Goal: Task Accomplishment & Management: Manage account settings

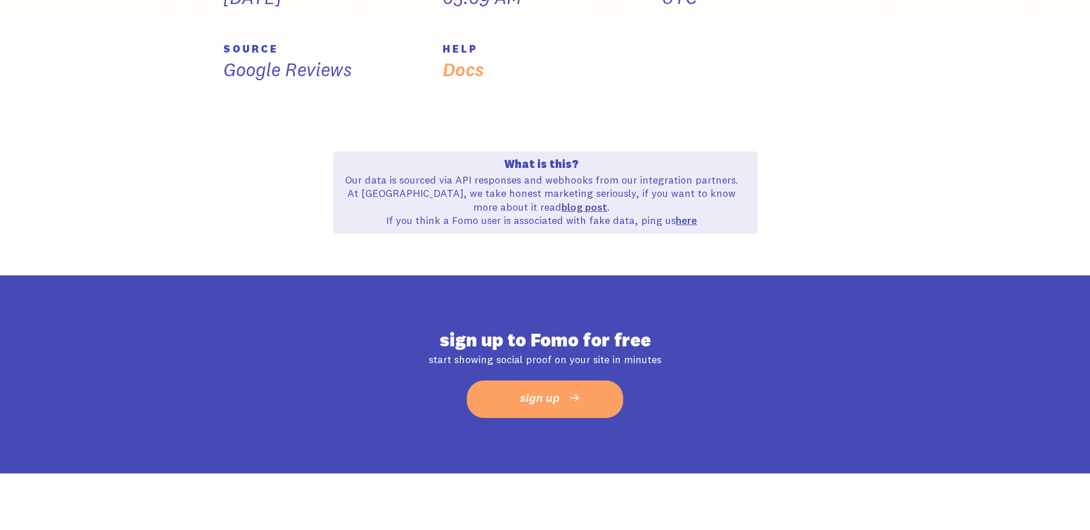
scroll to position [523, 0]
click at [419, 185] on p "Our data is sourced via API responses and webhooks from our integration partner…" at bounding box center [542, 201] width 404 height 54
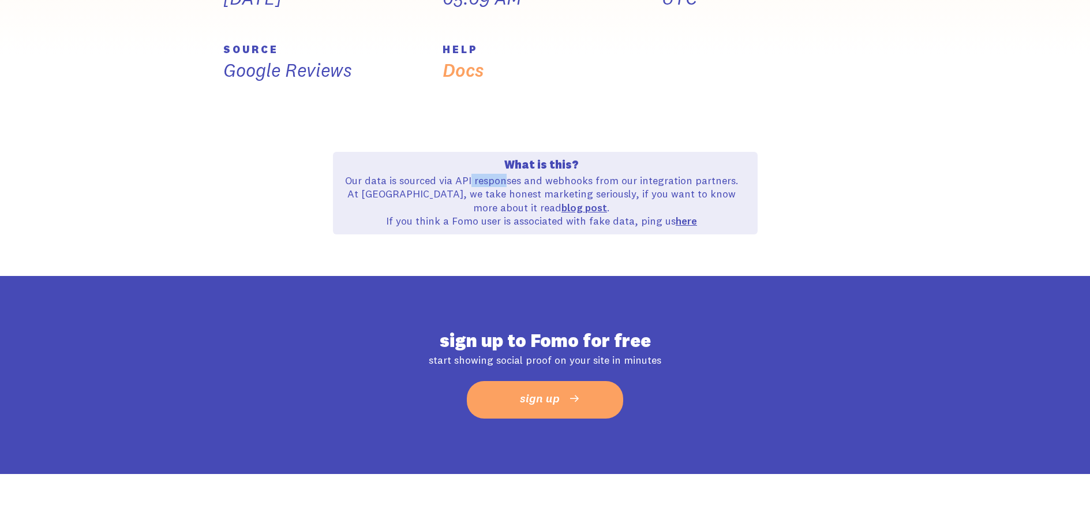
click at [419, 185] on p "Our data is sourced via API responses and webhooks from our integration partner…" at bounding box center [542, 201] width 404 height 54
click at [446, 221] on p "Our data is sourced via API responses and webhooks from our integration partner…" at bounding box center [542, 201] width 404 height 54
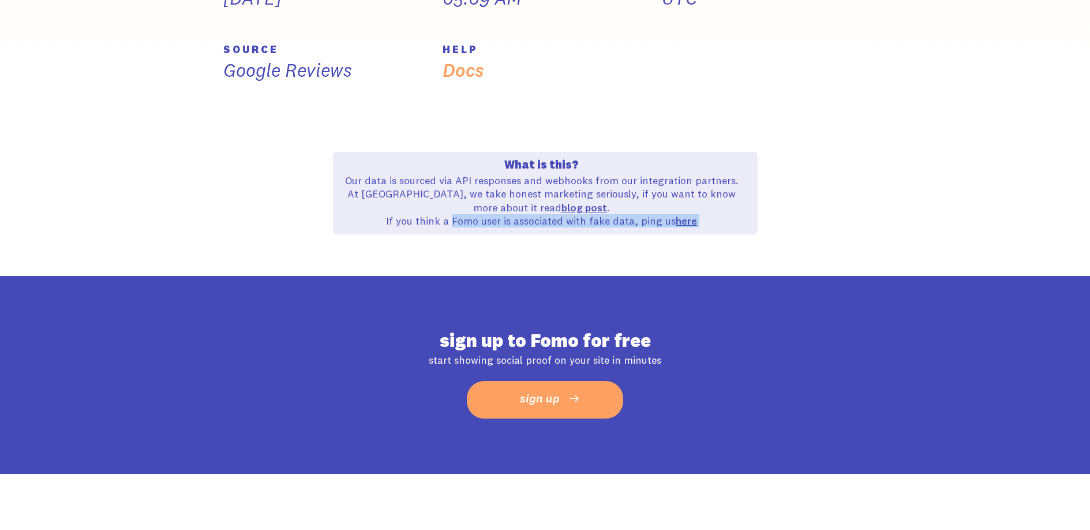
click at [446, 221] on p "Our data is sourced via API responses and webhooks from our integration partner…" at bounding box center [542, 201] width 404 height 54
click at [435, 176] on p "Our data is sourced via API responses and webhooks from our integration partner…" at bounding box center [542, 201] width 404 height 54
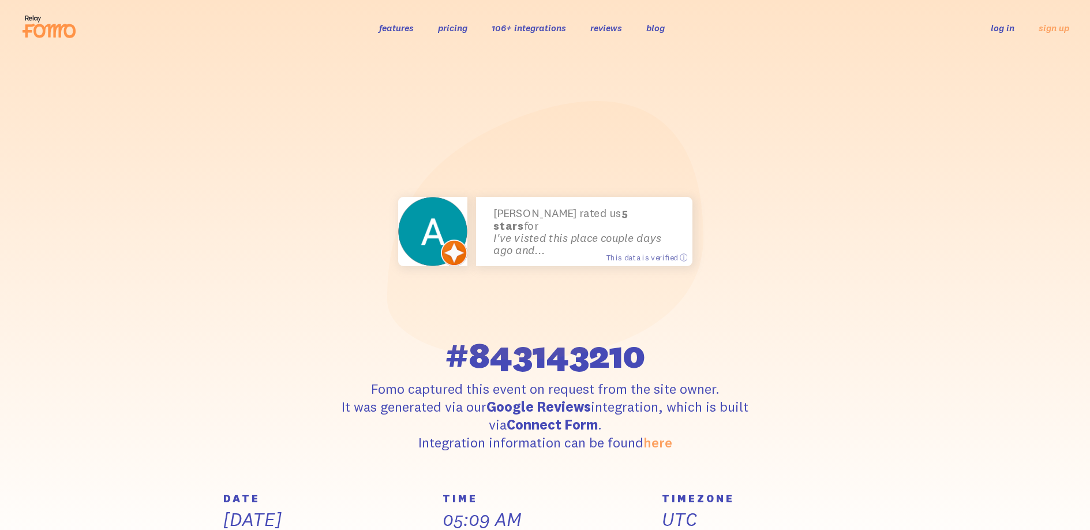
scroll to position [2, 0]
drag, startPoint x: 684, startPoint y: 256, endPoint x: 822, endPoint y: 345, distance: 163.6
click at [819, 345] on div "Andy rated us 5 stars for I've visted this place couple days ago and... This da…" at bounding box center [545, 274] width 658 height 353
click at [822, 346] on div "Andy rated us 5 stars for I've visted this place couple days ago and... This da…" at bounding box center [545, 274] width 658 height 353
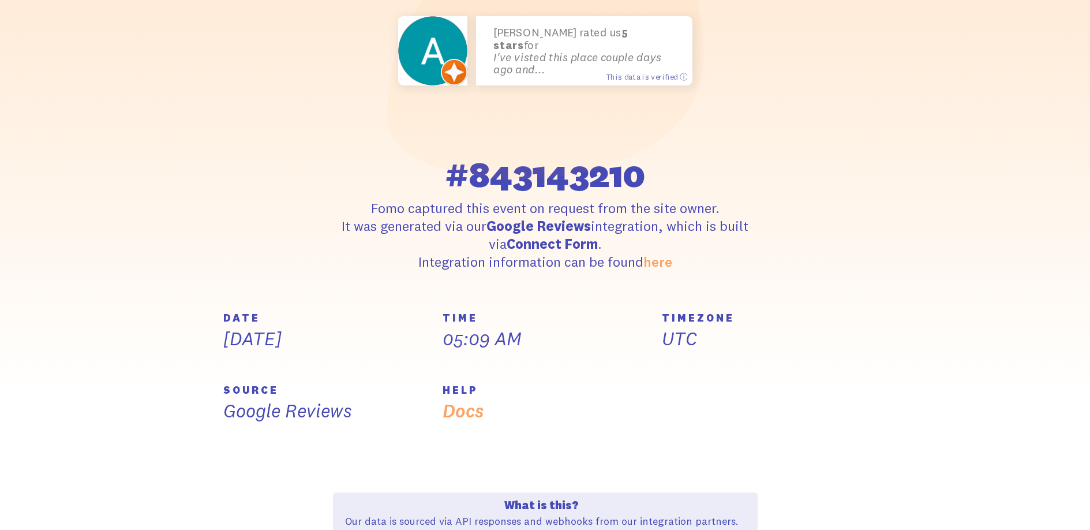
scroll to position [199, 0]
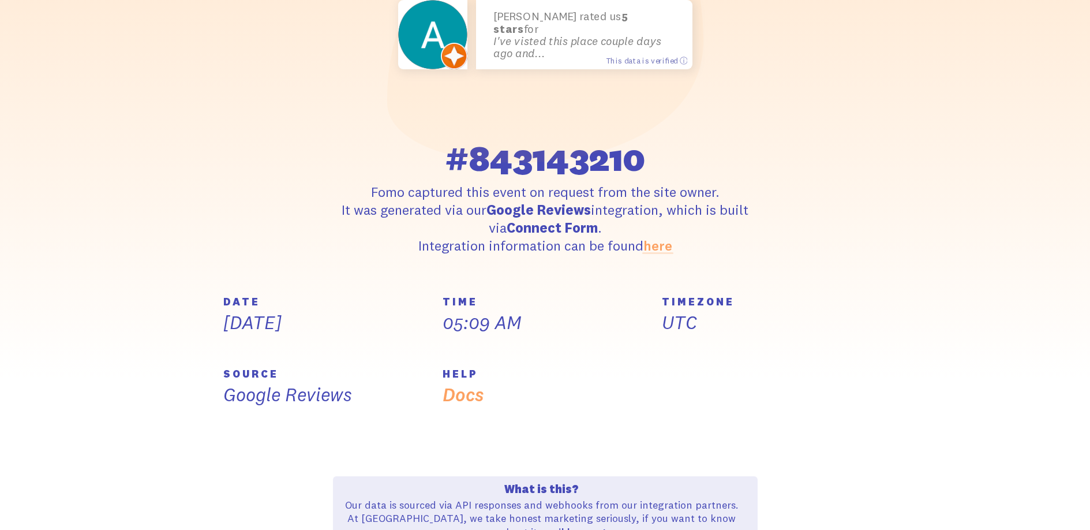
click at [660, 249] on link "here" at bounding box center [657, 245] width 29 height 17
click at [848, 167] on div "Andy rated us 5 stars for I've visted this place couple days ago and... This da…" at bounding box center [545, 78] width 658 height 353
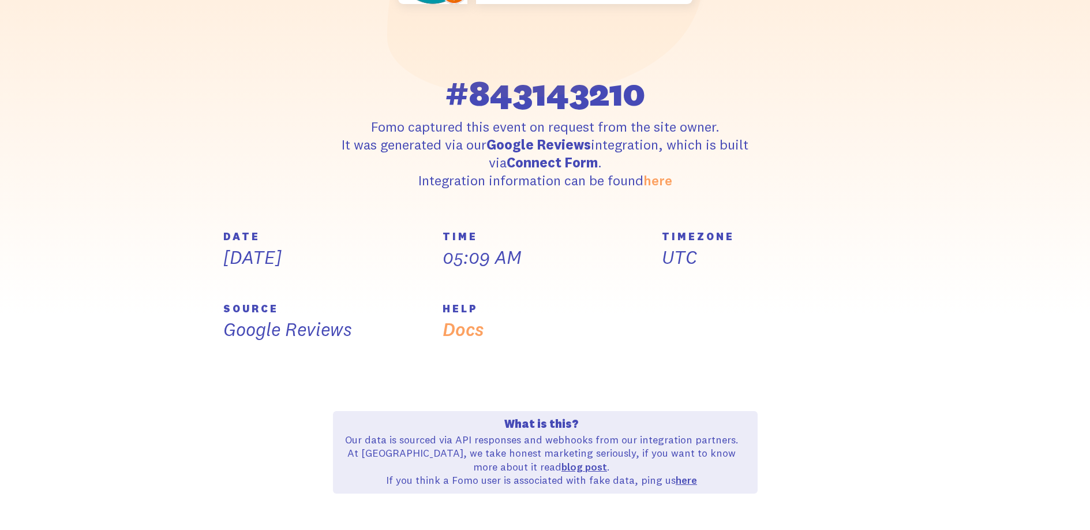
scroll to position [276, 0]
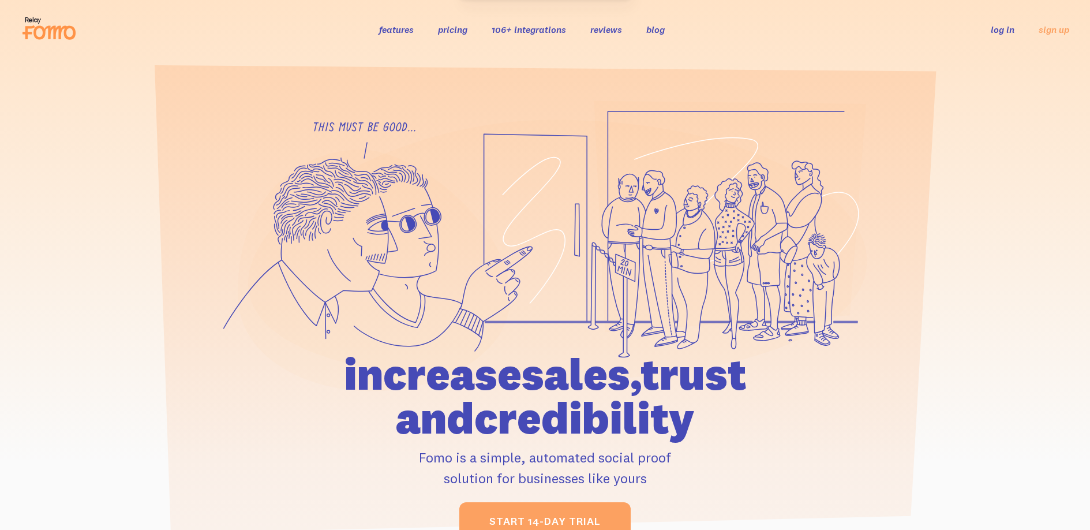
click at [999, 29] on link "log in" at bounding box center [1003, 30] width 24 height 12
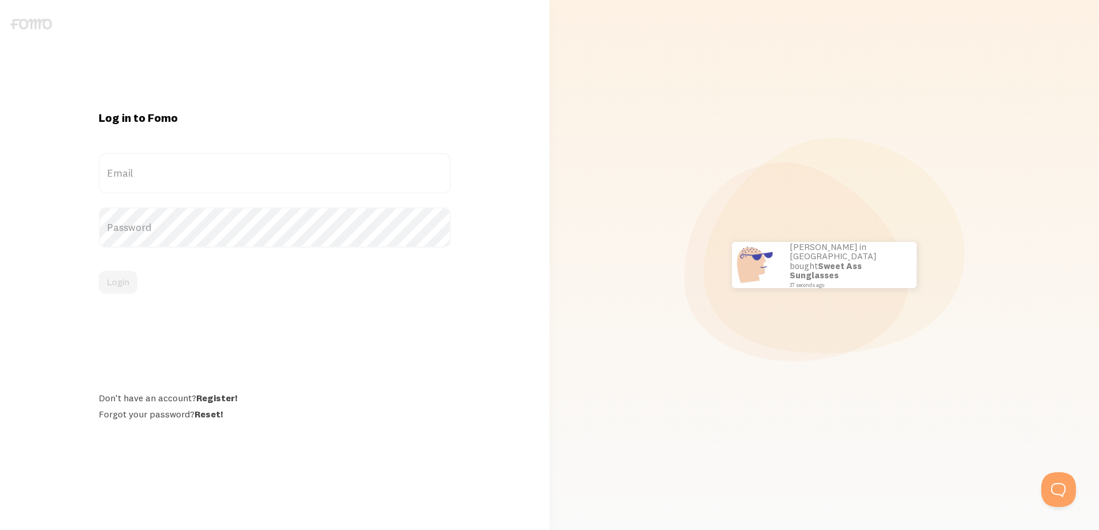
click at [222, 171] on label "Email" at bounding box center [275, 173] width 353 height 40
click at [222, 171] on input "Email" at bounding box center [275, 173] width 353 height 40
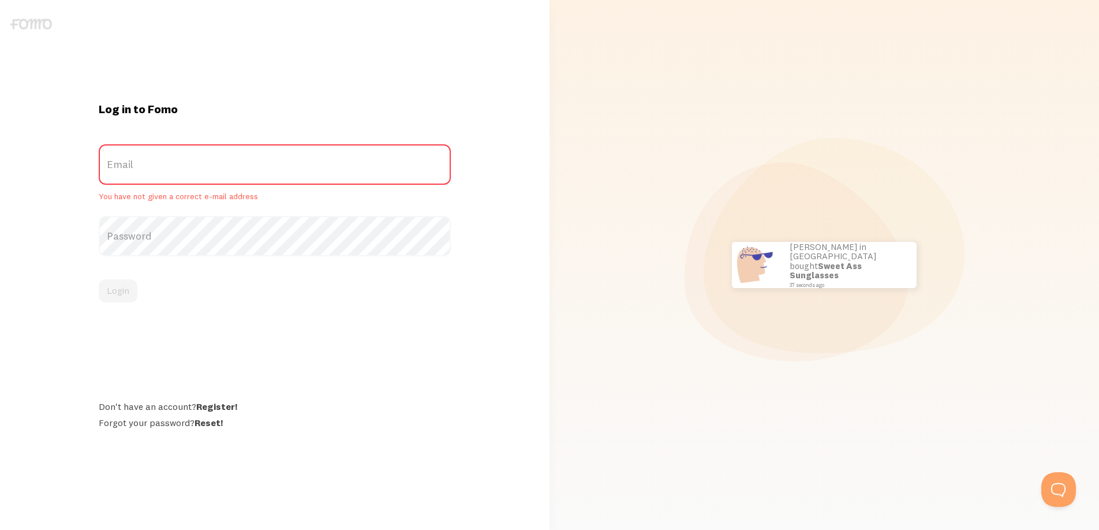
click at [181, 170] on label "Email" at bounding box center [275, 164] width 353 height 40
click at [181, 170] on input "Email" at bounding box center [275, 164] width 353 height 40
click at [192, 166] on label "Email" at bounding box center [275, 164] width 353 height 40
click at [192, 166] on input "Email" at bounding box center [275, 164] width 353 height 40
click at [278, 350] on div "Log in to Fomo Email You have not given a correct e-mail address Password Login…" at bounding box center [275, 265] width 366 height 326
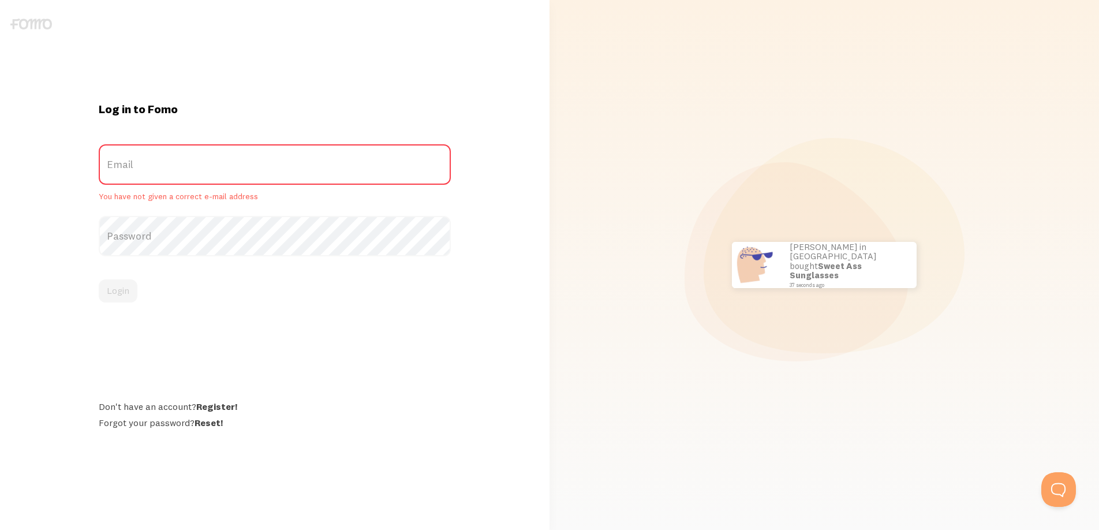
click at [198, 168] on label "Email" at bounding box center [275, 164] width 353 height 40
click at [198, 168] on input "Email" at bounding box center [275, 164] width 353 height 40
click at [198, 168] on label "Email" at bounding box center [275, 164] width 353 height 40
click at [198, 168] on input "Email" at bounding box center [275, 164] width 353 height 40
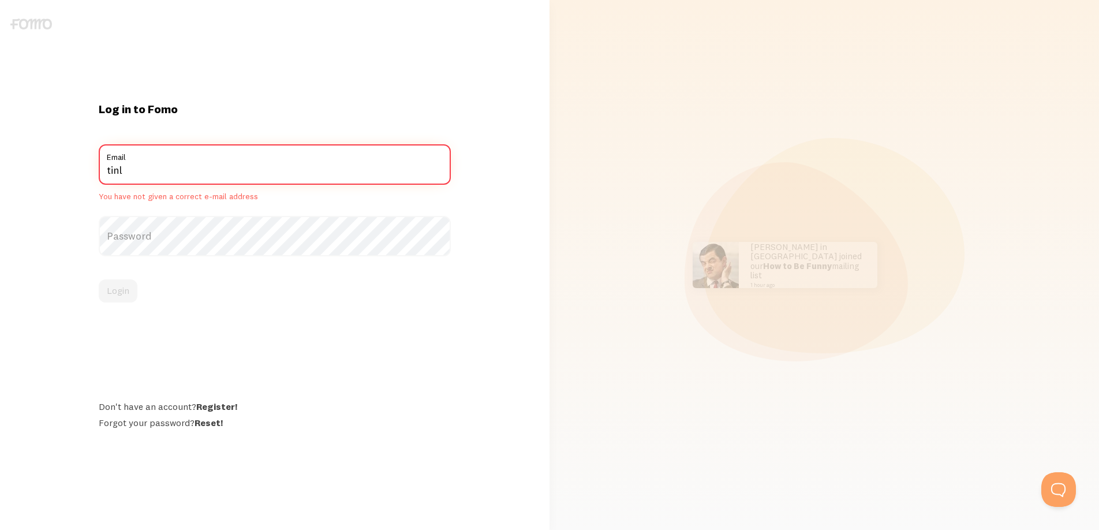
type input "tinl"
click at [403, 304] on div "Log in to Fomo tinl Email You have not given a correct e-mail address Password …" at bounding box center [275, 265] width 366 height 326
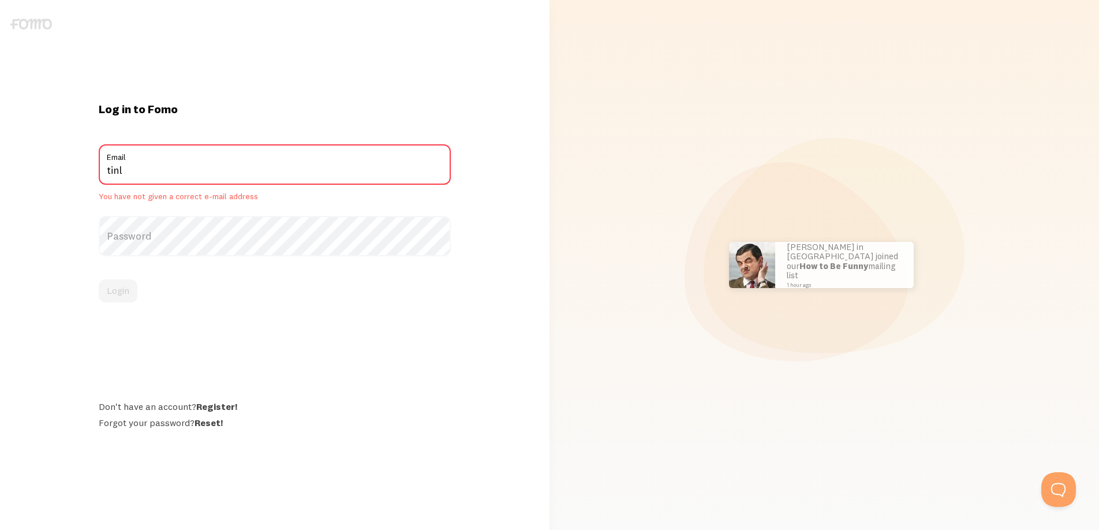
click at [200, 252] on label "Password" at bounding box center [275, 236] width 353 height 40
click at [207, 407] on div "Log in to Fomo tinl Email You have not given a correct e-mail address Password …" at bounding box center [275, 265] width 366 height 326
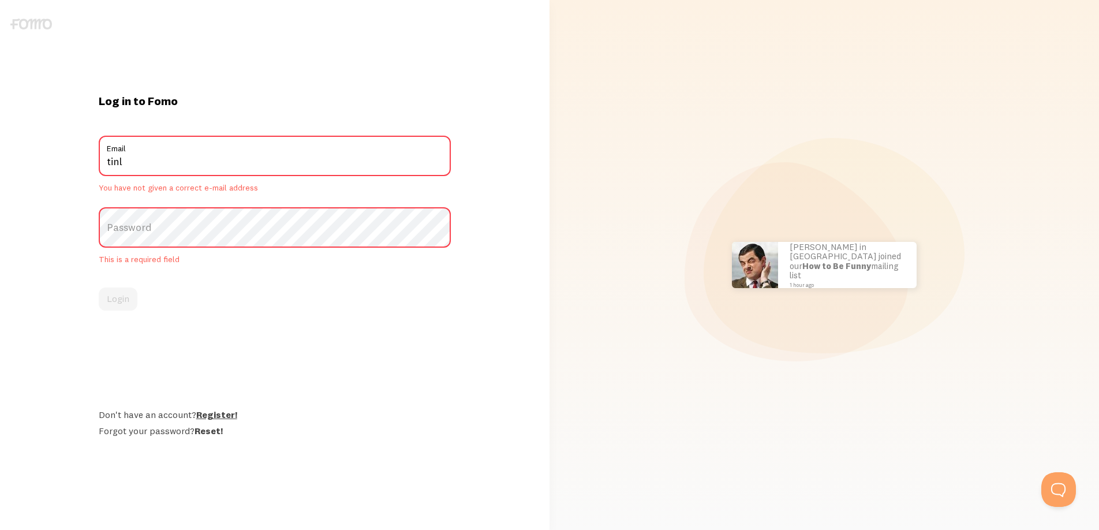
click at [211, 416] on link "Register!" at bounding box center [216, 415] width 41 height 12
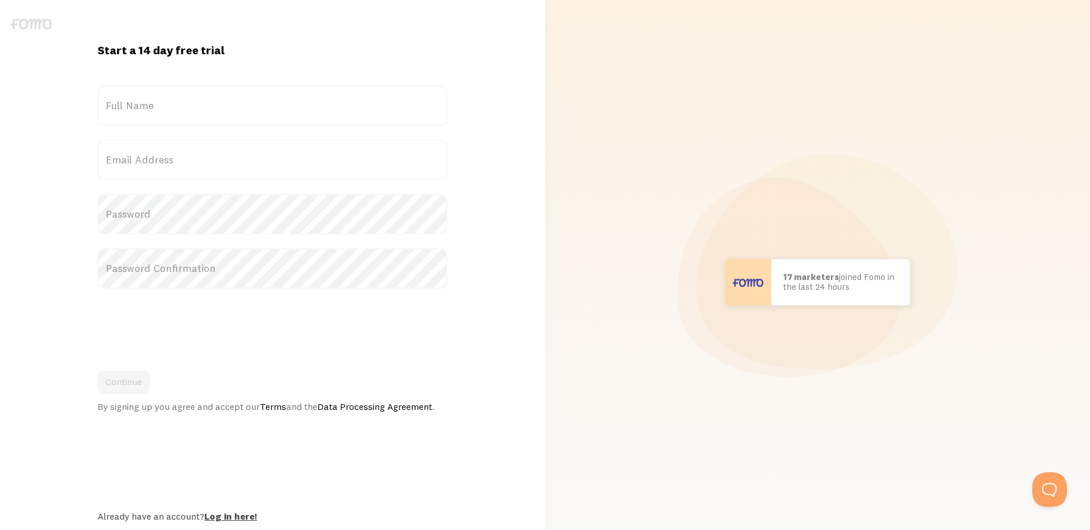
click at [224, 518] on link "Log in here!" at bounding box center [230, 516] width 53 height 12
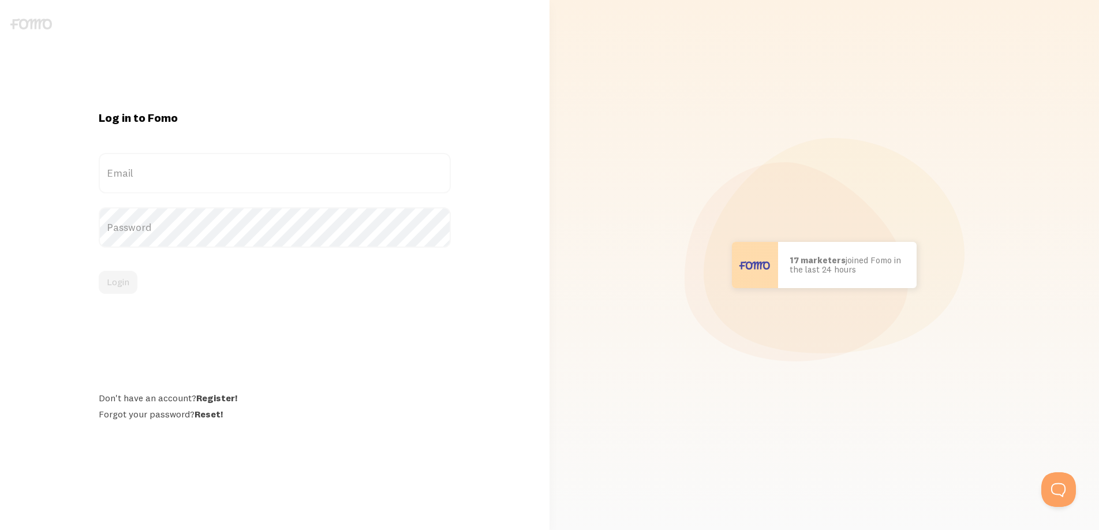
click at [227, 298] on div "Log in to Fomo Email Password Login Don't have an account? Register! Forgot you…" at bounding box center [275, 264] width 366 height 309
click at [189, 164] on label "Email" at bounding box center [275, 173] width 353 height 40
click at [189, 164] on input "Email" at bounding box center [275, 173] width 353 height 40
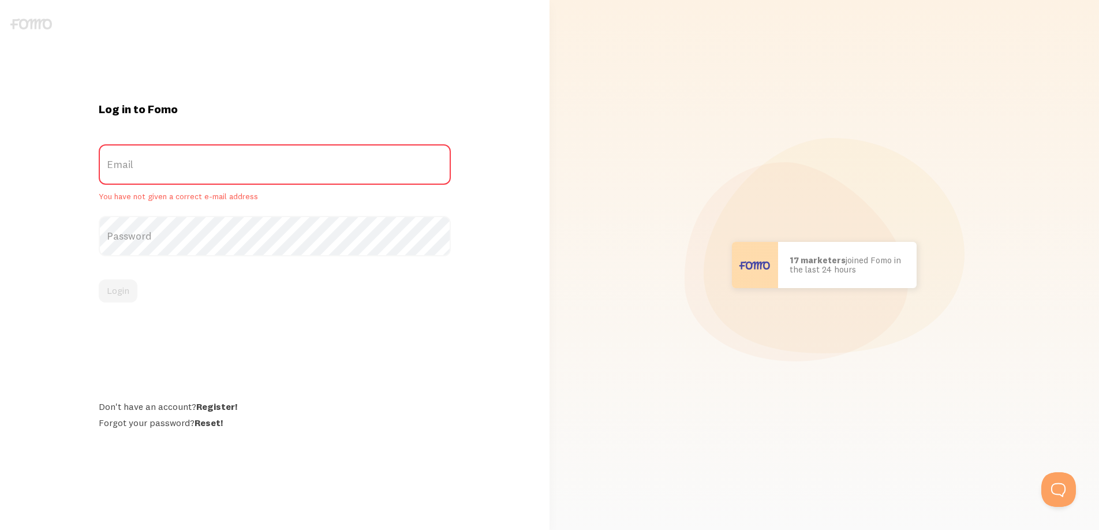
drag, startPoint x: 130, startPoint y: 186, endPoint x: 145, endPoint y: 170, distance: 21.7
click at [133, 184] on label "Email" at bounding box center [275, 164] width 353 height 40
click at [148, 167] on label "Email" at bounding box center [275, 164] width 353 height 40
click at [148, 167] on input "Email" at bounding box center [275, 164] width 353 height 40
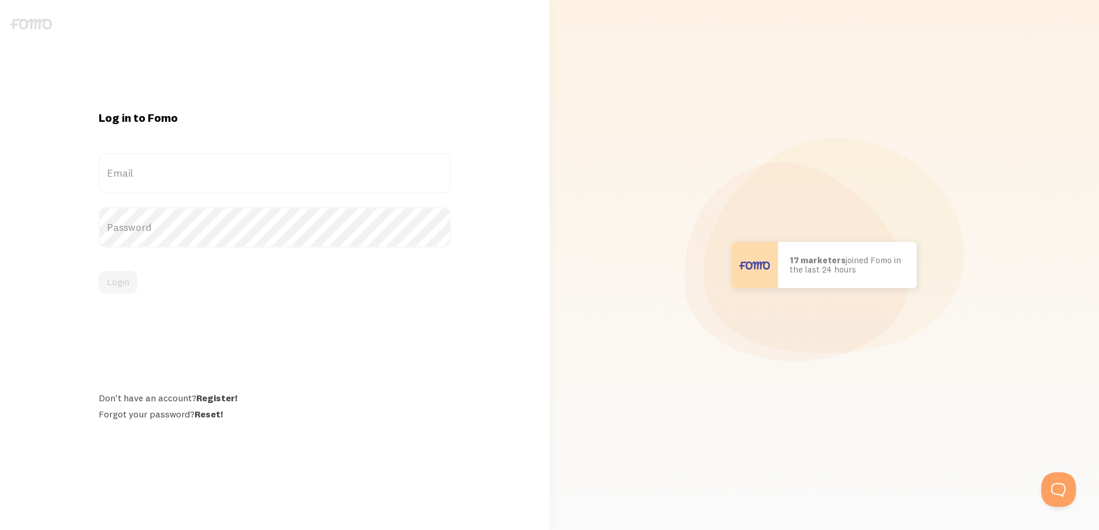
click at [39, 27] on img at bounding box center [31, 23] width 42 height 11
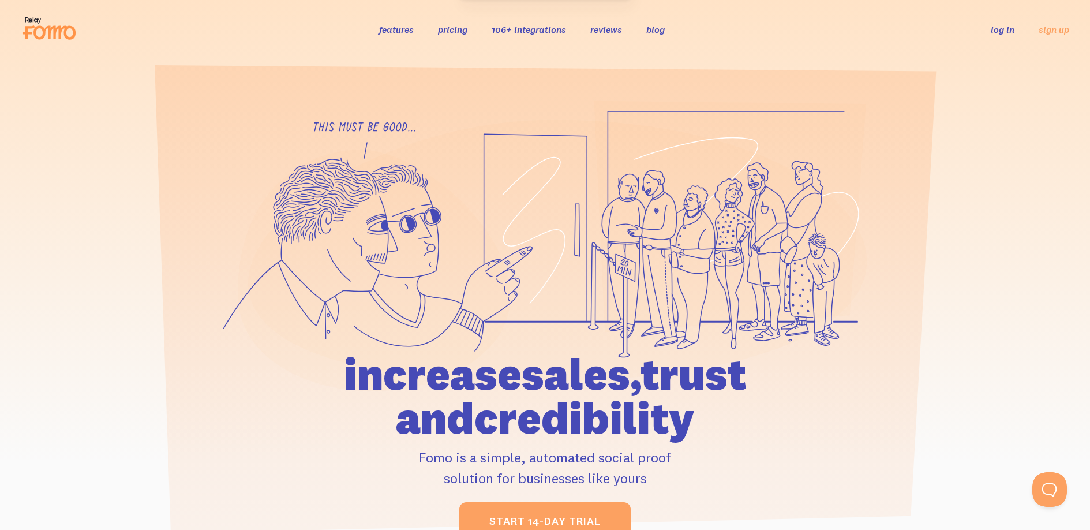
click at [999, 24] on link "log in" at bounding box center [1003, 30] width 24 height 12
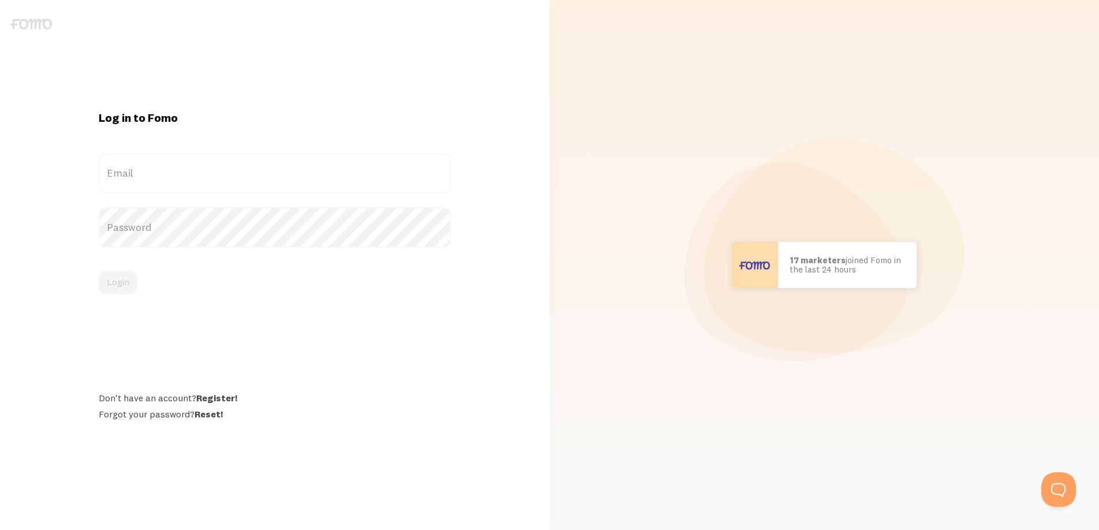
drag, startPoint x: 305, startPoint y: 186, endPoint x: 309, endPoint y: 179, distance: 8.0
click at [305, 186] on label "Email" at bounding box center [275, 173] width 353 height 40
click at [305, 186] on input "Email" at bounding box center [275, 173] width 353 height 40
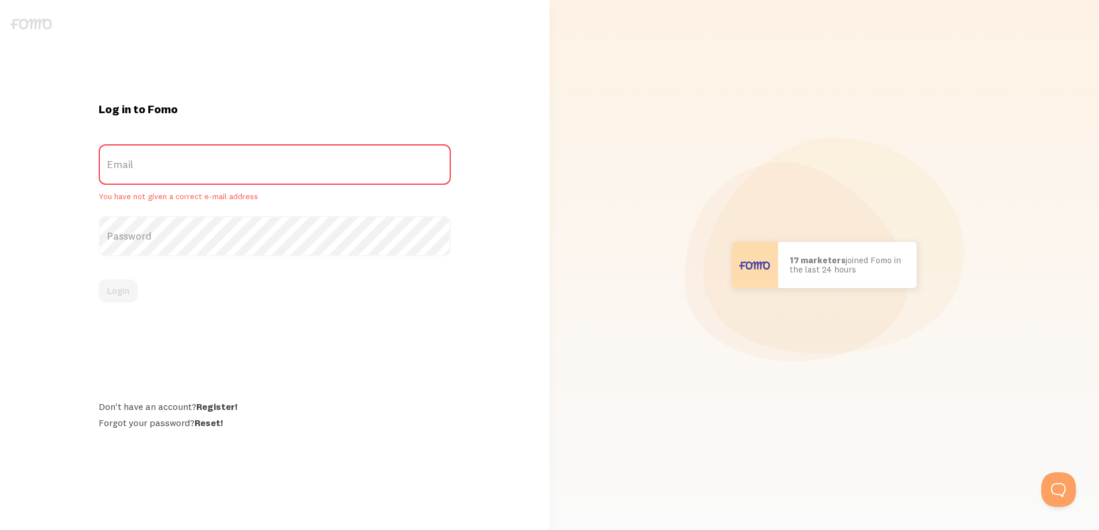
click at [313, 172] on label "Email" at bounding box center [275, 164] width 353 height 40
click at [313, 172] on input "Email" at bounding box center [275, 164] width 353 height 40
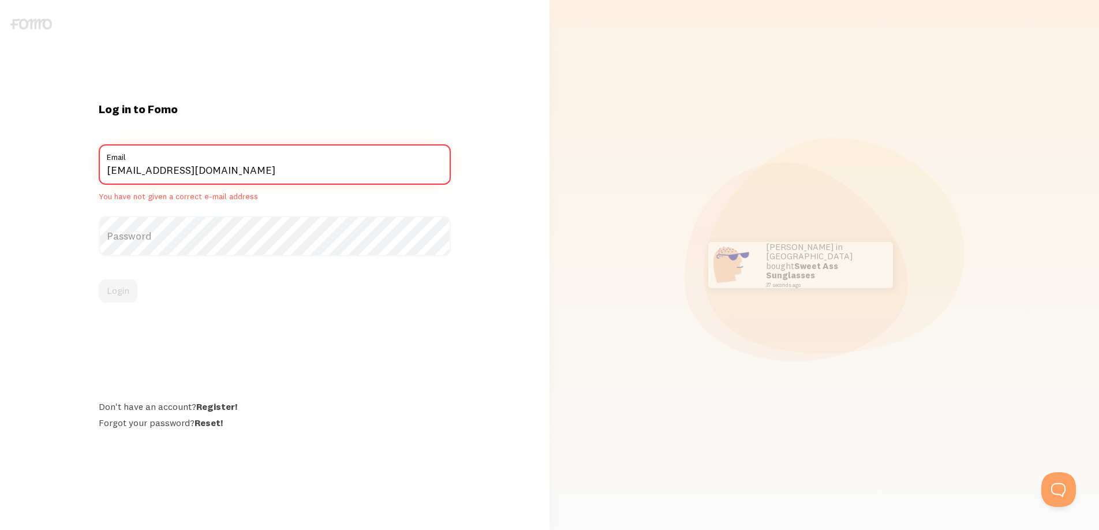
type input "[EMAIL_ADDRESS][DOMAIN_NAME]"
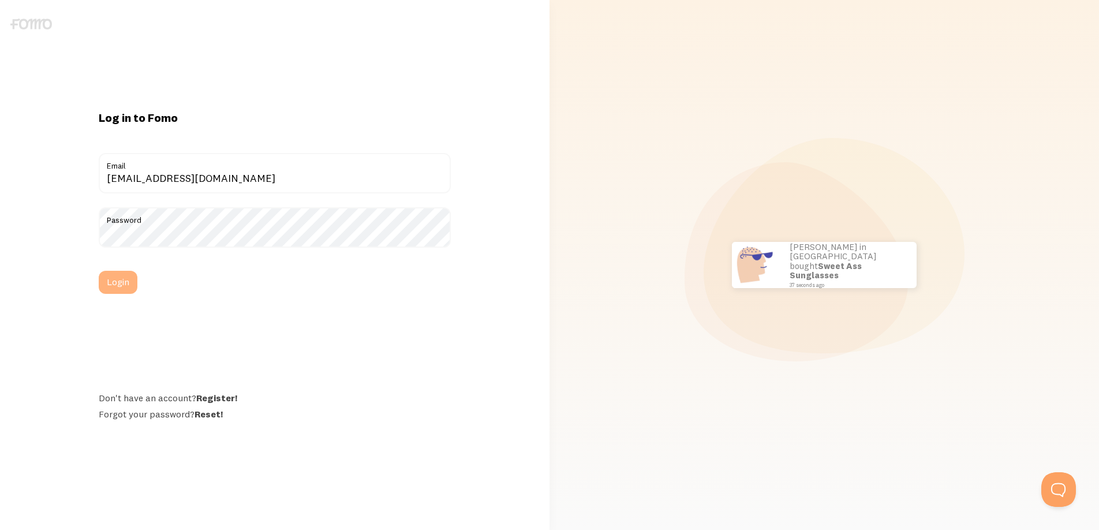
click at [121, 282] on button "Login" at bounding box center [118, 282] width 39 height 23
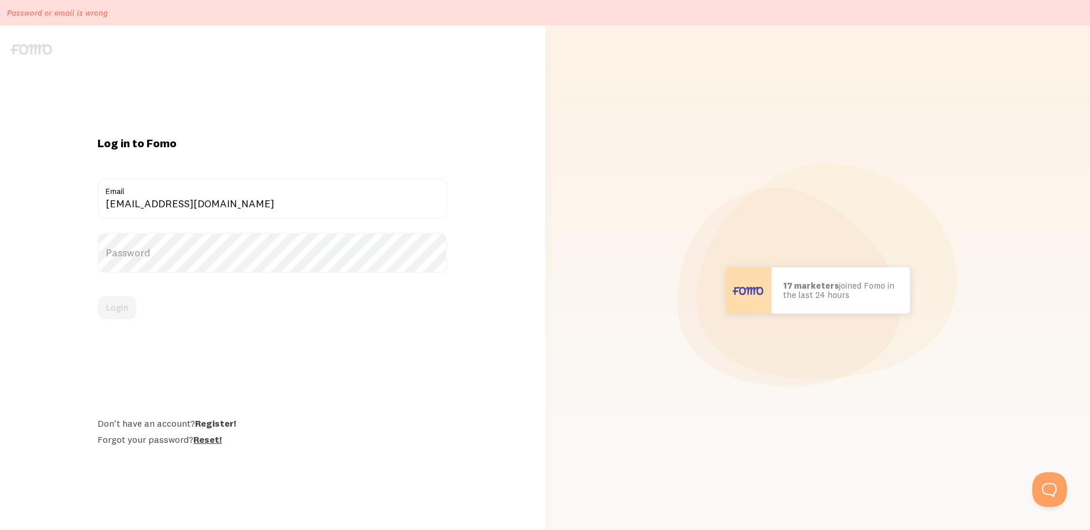
click at [207, 439] on link "Reset!" at bounding box center [207, 439] width 28 height 12
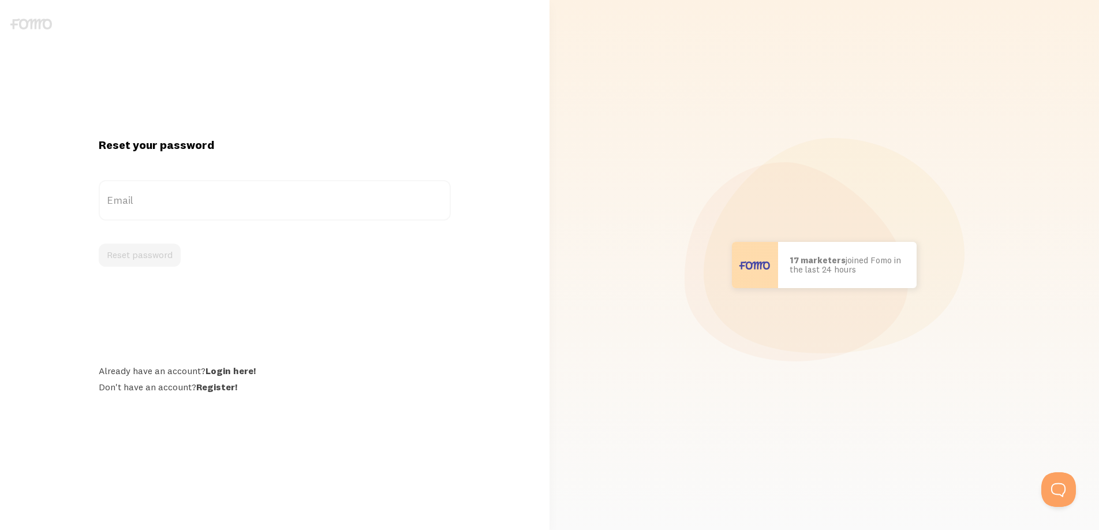
click at [149, 199] on label "Email" at bounding box center [275, 200] width 353 height 40
click at [149, 199] on input "Email" at bounding box center [275, 200] width 353 height 40
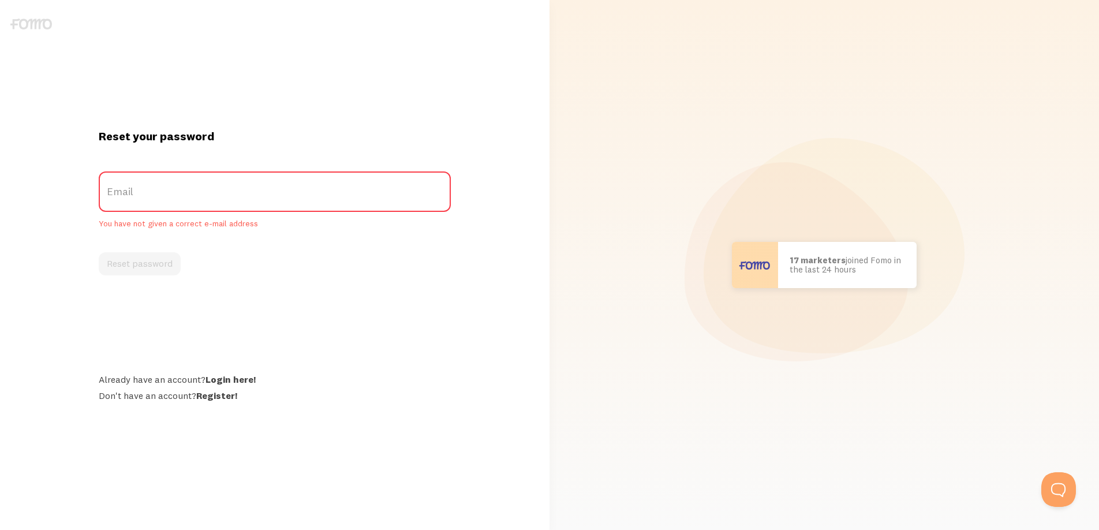
click at [179, 197] on label "Email" at bounding box center [275, 191] width 353 height 40
click at [179, 197] on input "Email" at bounding box center [275, 191] width 353 height 40
click at [194, 198] on label "Email" at bounding box center [275, 191] width 353 height 40
click at [194, 198] on input "Email" at bounding box center [275, 191] width 353 height 40
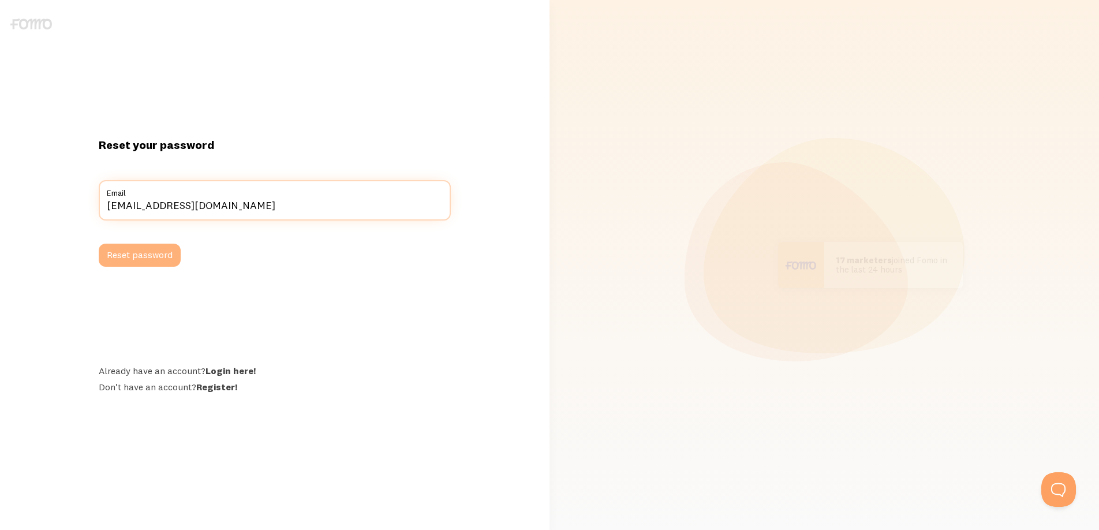
type input "tinle1201@gmail.com"
click at [132, 254] on button "Reset password" at bounding box center [140, 255] width 82 height 23
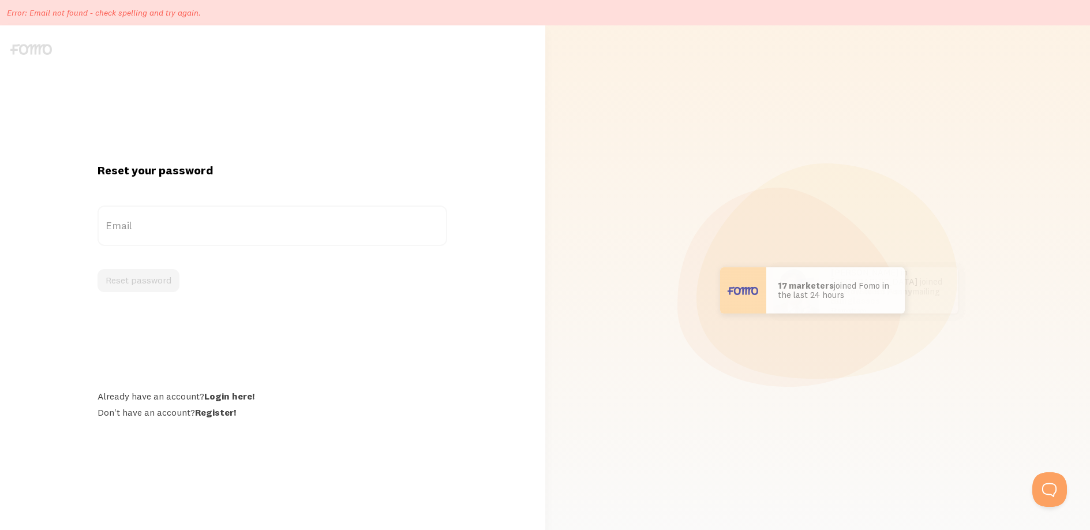
click at [241, 224] on label "Email" at bounding box center [273, 225] width 350 height 40
click at [241, 224] on input "Email" at bounding box center [273, 225] width 350 height 40
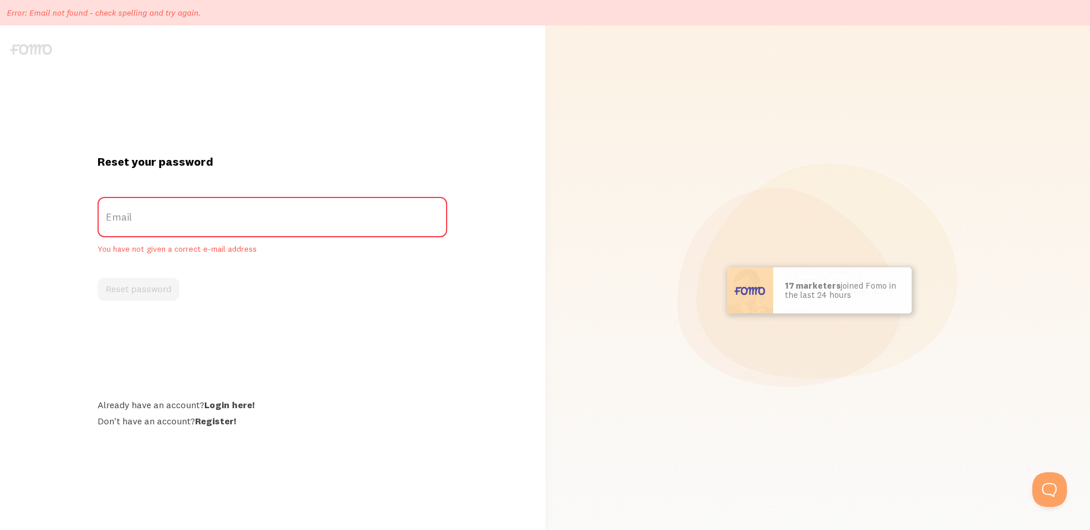
click at [250, 219] on label "Email" at bounding box center [273, 217] width 350 height 40
click at [250, 219] on input "Email" at bounding box center [273, 217] width 350 height 40
click at [230, 406] on link "Login here!" at bounding box center [229, 405] width 50 height 12
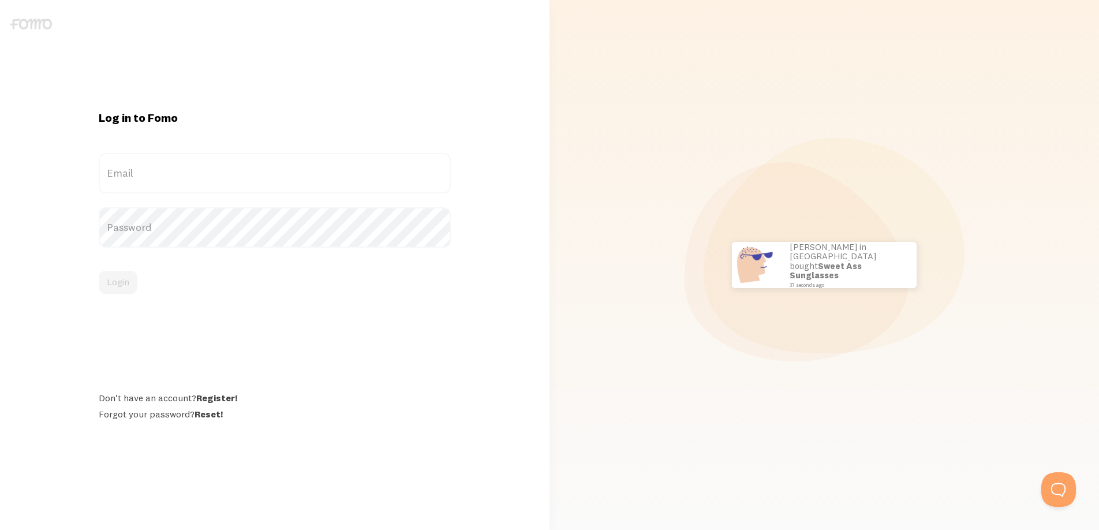
click at [205, 178] on label "Email" at bounding box center [275, 173] width 353 height 40
click at [205, 178] on input "Email" at bounding box center [275, 173] width 353 height 40
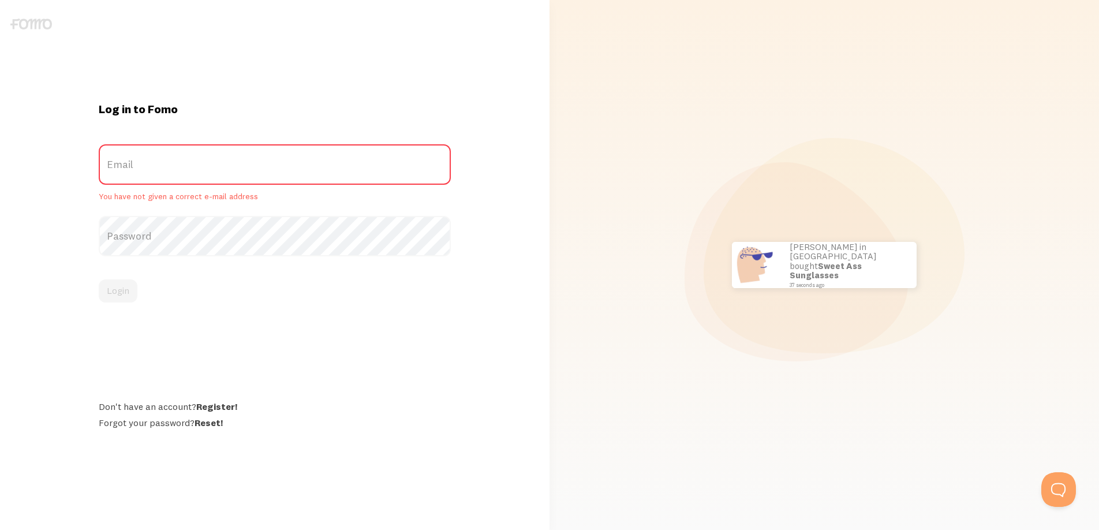
click at [507, 259] on div "Log in to Fomo Email You have not given a correct e-mail address Password Login…" at bounding box center [274, 265] width 549 height 326
drag, startPoint x: 223, startPoint y: 366, endPoint x: 223, endPoint y: 374, distance: 7.5
click at [224, 366] on div "Log in to Fomo Email You have not given a correct e-mail address Password Login…" at bounding box center [275, 265] width 366 height 326
click at [212, 424] on link "Reset!" at bounding box center [208, 423] width 28 height 12
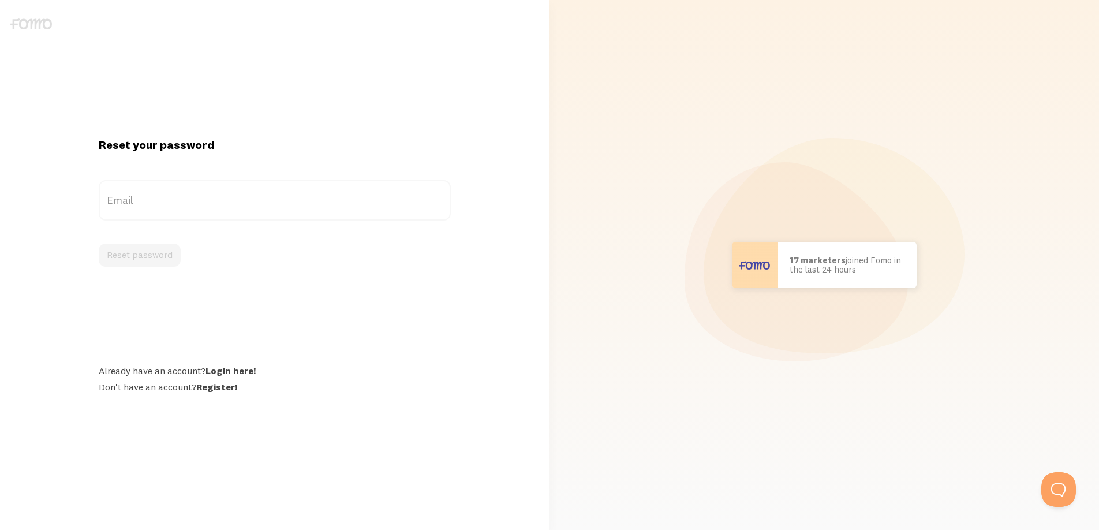
click at [179, 203] on label "Email" at bounding box center [275, 200] width 353 height 40
click at [179, 203] on input "Email" at bounding box center [275, 200] width 353 height 40
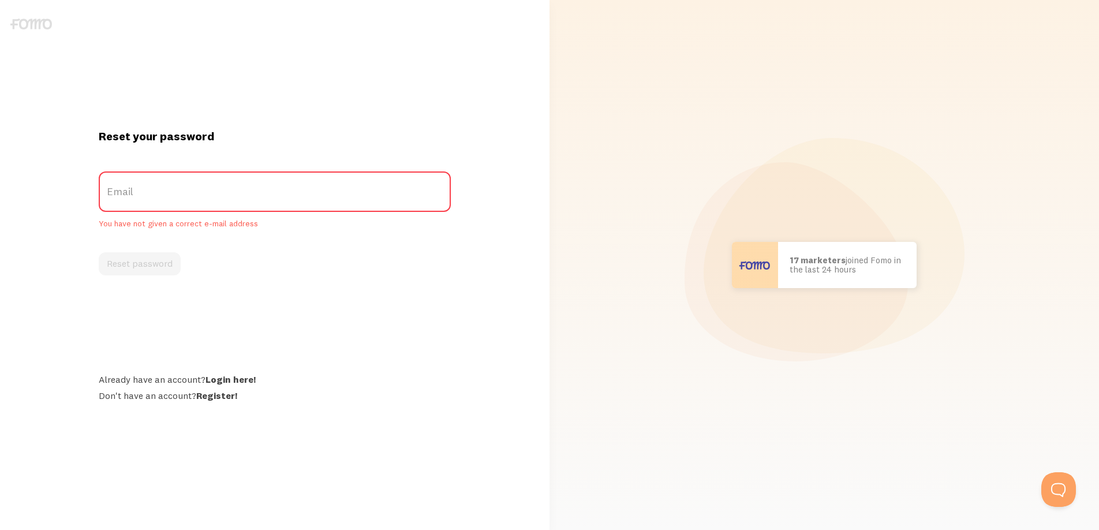
click at [201, 200] on label "Email" at bounding box center [275, 191] width 353 height 40
click at [201, 200] on input "Email" at bounding box center [275, 191] width 353 height 40
